Goal: Information Seeking & Learning: Learn about a topic

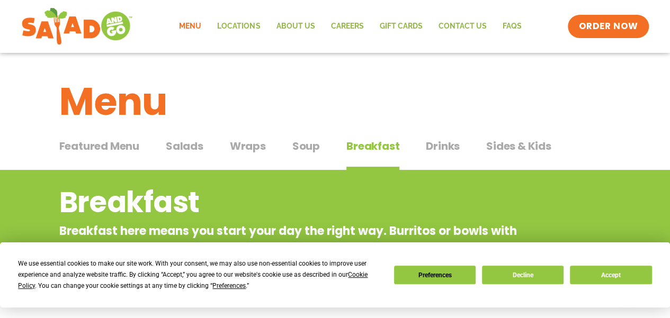
click at [108, 148] on span "Featured Menu" at bounding box center [99, 146] width 80 height 16
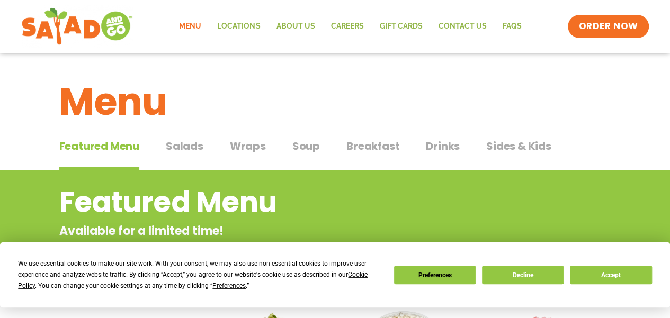
click at [180, 148] on span "Salads" at bounding box center [185, 146] width 38 height 16
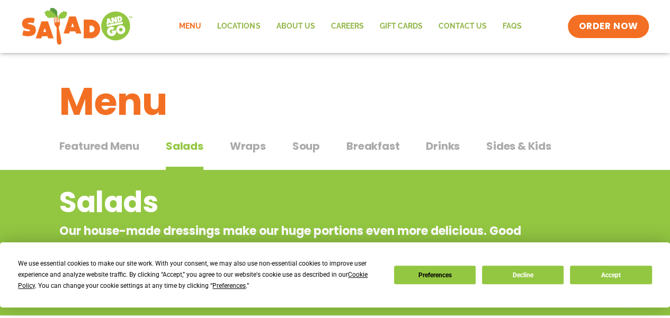
click at [104, 143] on span "Featured Menu" at bounding box center [99, 146] width 80 height 16
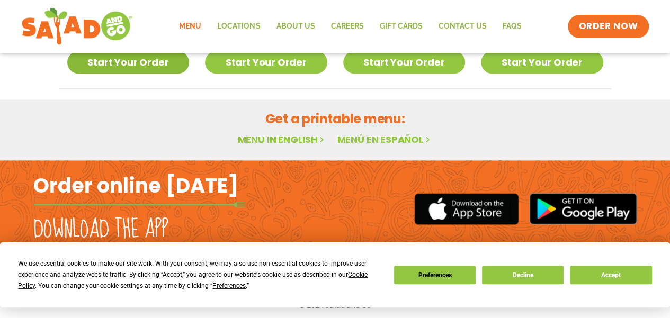
scroll to position [731, 0]
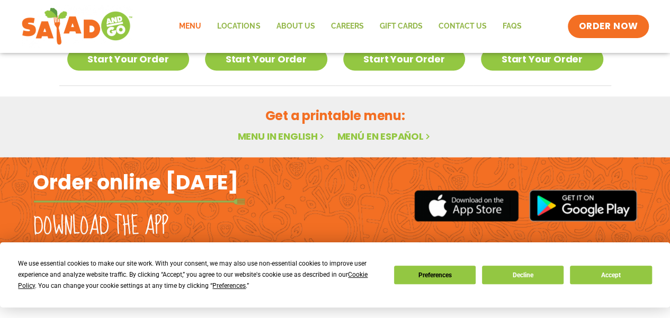
click at [309, 136] on link "Menu in English" at bounding box center [281, 136] width 89 height 13
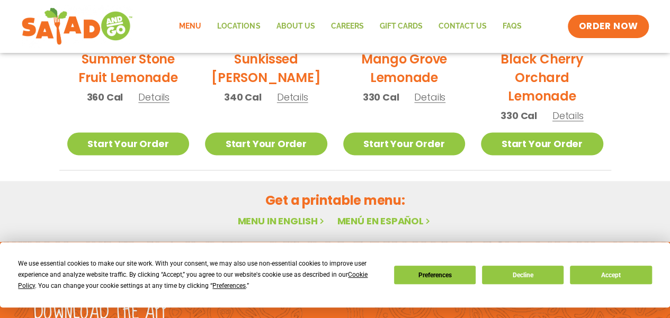
scroll to position [731, 0]
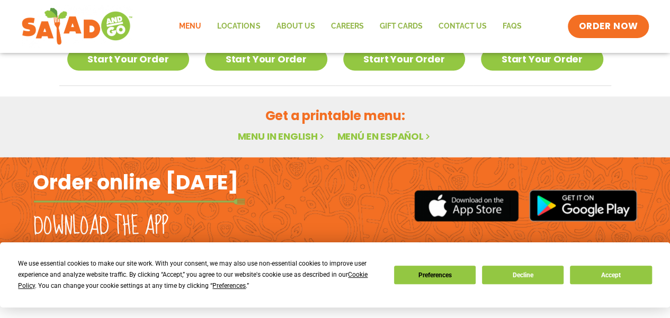
click at [289, 133] on link "Menu in English" at bounding box center [281, 136] width 89 height 13
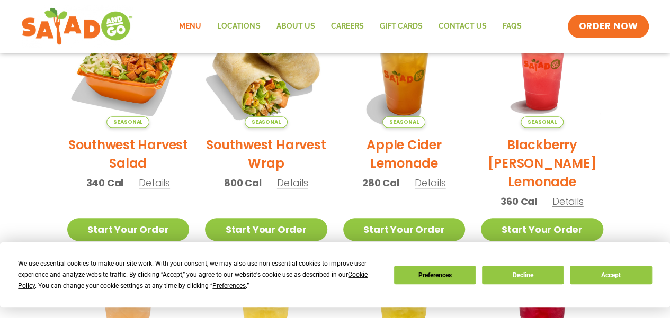
scroll to position [424, 0]
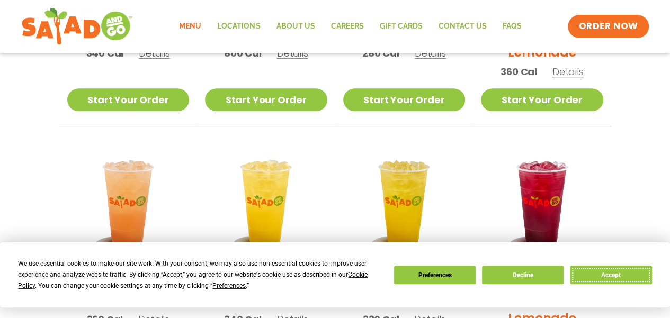
click at [603, 277] on button "Accept" at bounding box center [611, 275] width 82 height 19
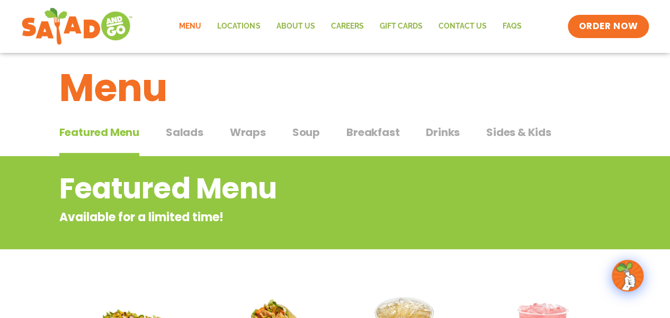
scroll to position [0, 0]
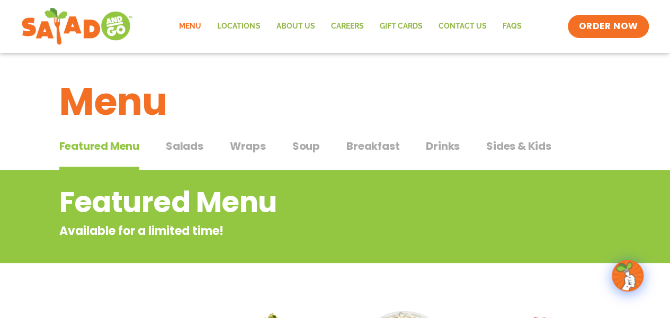
click at [511, 143] on span "Sides & Kids" at bounding box center [518, 146] width 65 height 16
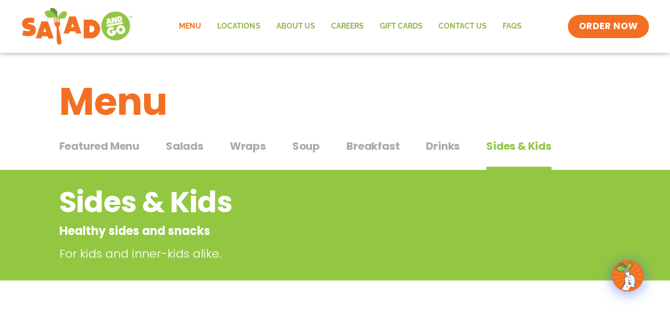
click at [197, 147] on span "Salads" at bounding box center [185, 146] width 38 height 16
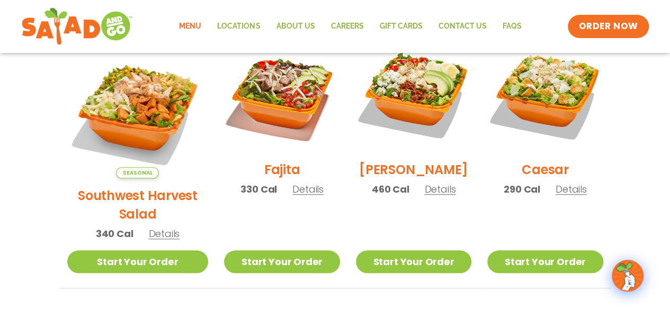
scroll to position [265, 0]
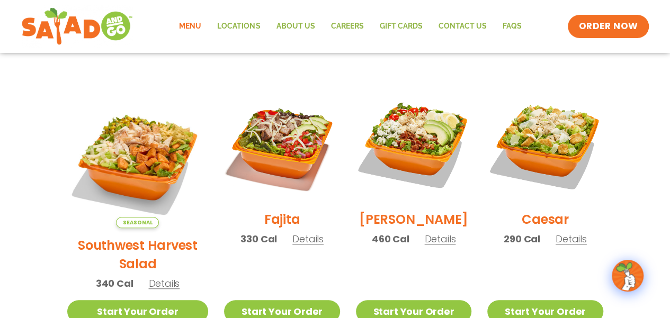
click at [292, 245] on span "Details" at bounding box center [307, 239] width 31 height 13
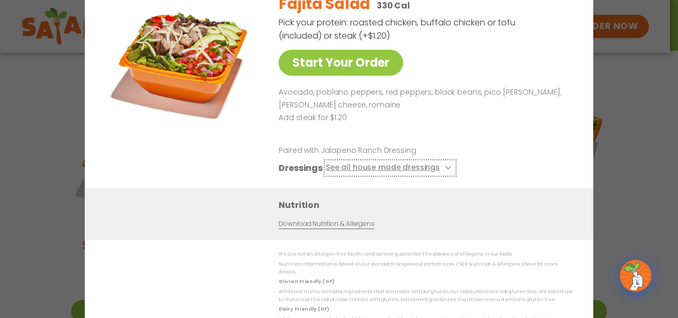
click at [406, 174] on button "See all house made dressings" at bounding box center [390, 168] width 129 height 13
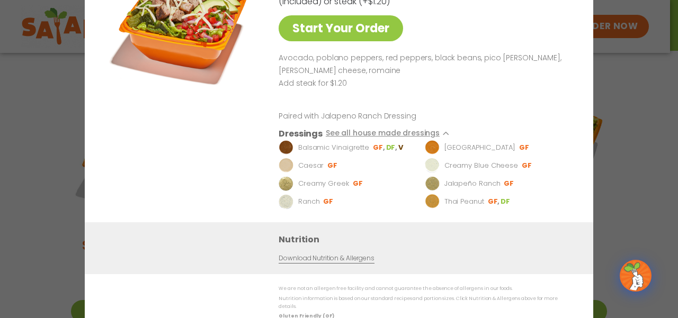
click at [653, 120] on div "Start Your Order Fajita Salad 330 Cal Pick your protein: roasted chicken, buffa…" at bounding box center [339, 159] width 678 height 318
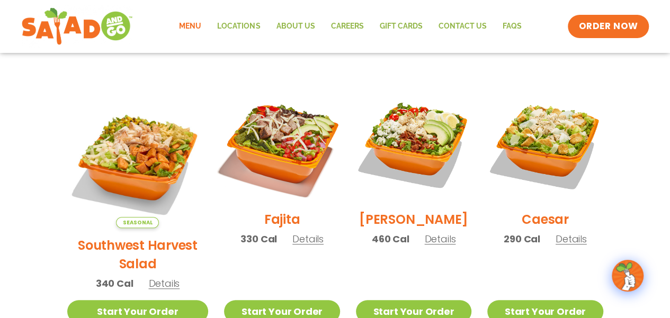
scroll to position [318, 0]
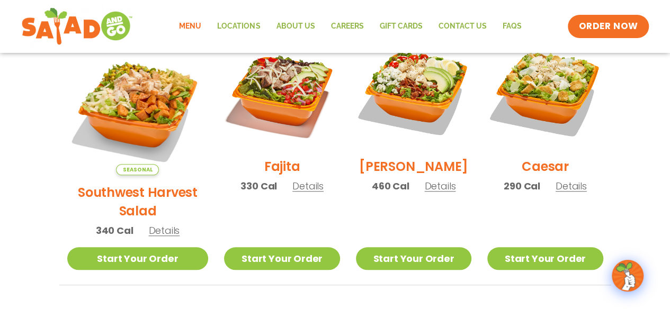
click at [577, 190] on span "Details" at bounding box center [571, 186] width 31 height 13
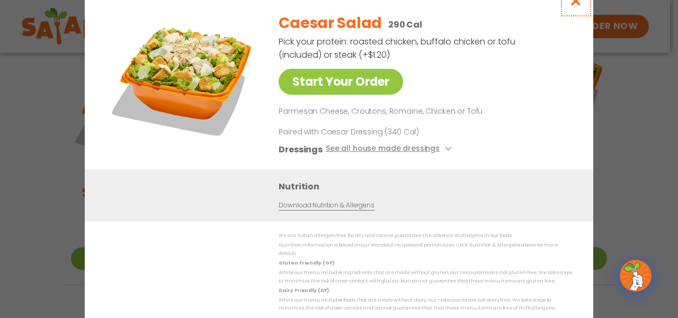
click at [574, 5] on icon "Close modal" at bounding box center [575, 0] width 13 height 11
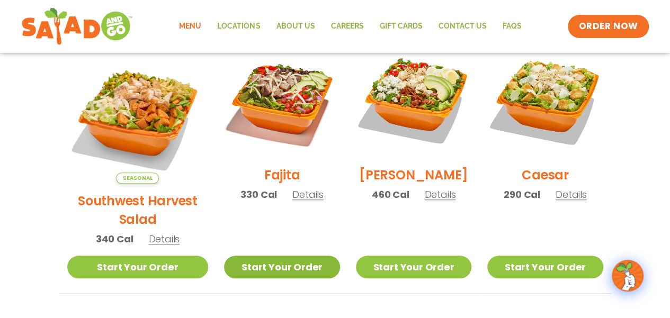
scroll to position [371, 0]
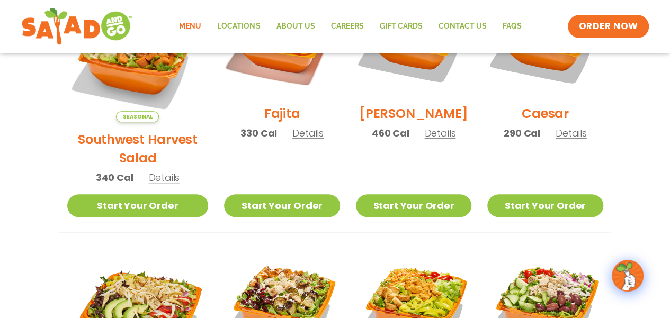
click at [149, 171] on span "Details" at bounding box center [163, 177] width 31 height 13
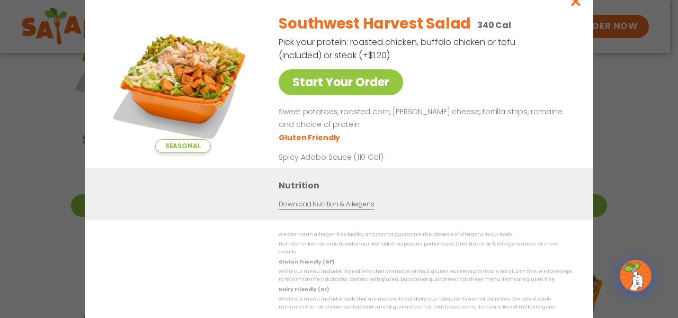
click at [628, 130] on div "Seasonal Start Your Order Southwest Harvest Salad 340 Cal Pick your protein: ro…" at bounding box center [339, 159] width 678 height 318
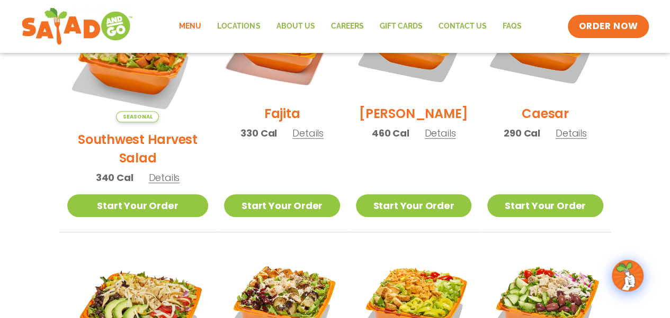
click at [306, 140] on span "Details" at bounding box center [307, 133] width 31 height 13
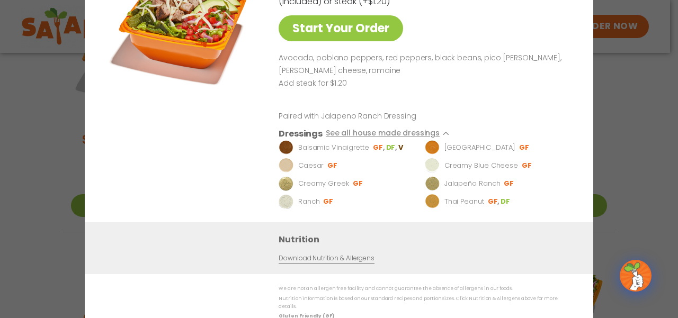
click at [623, 147] on div "Start Your Order Fajita Salad 330 Cal Pick your protein: roasted chicken, buffa…" at bounding box center [339, 159] width 678 height 318
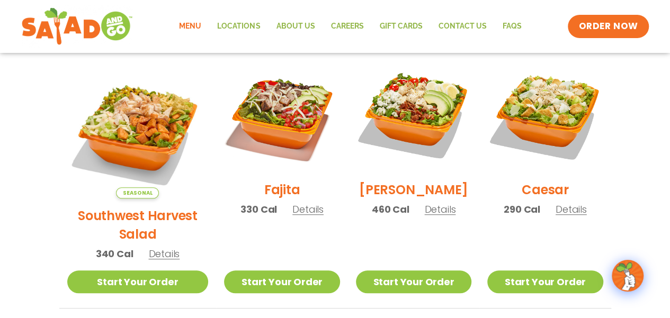
scroll to position [265, 0]
